Goal: Navigation & Orientation: Find specific page/section

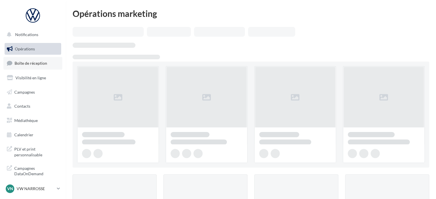
click at [25, 64] on span "Boîte de réception" at bounding box center [31, 63] width 33 height 5
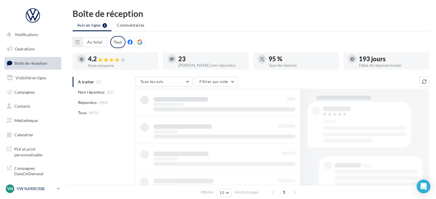
click at [52, 186] on p "VW NARROSSE" at bounding box center [36, 189] width 38 height 6
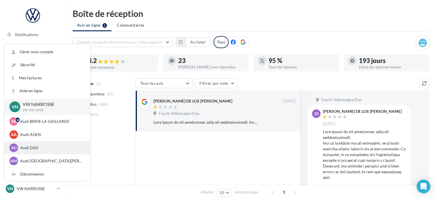
click at [41, 145] on p "Audi DAX" at bounding box center [51, 148] width 63 height 6
